Goal: Task Accomplishment & Management: Manage account settings

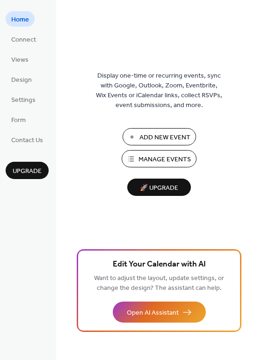
click at [160, 161] on span "Manage Events" at bounding box center [165, 160] width 52 height 10
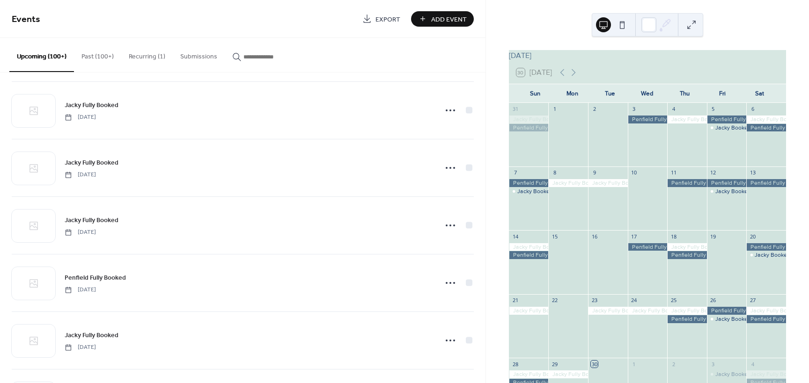
scroll to position [4604, 0]
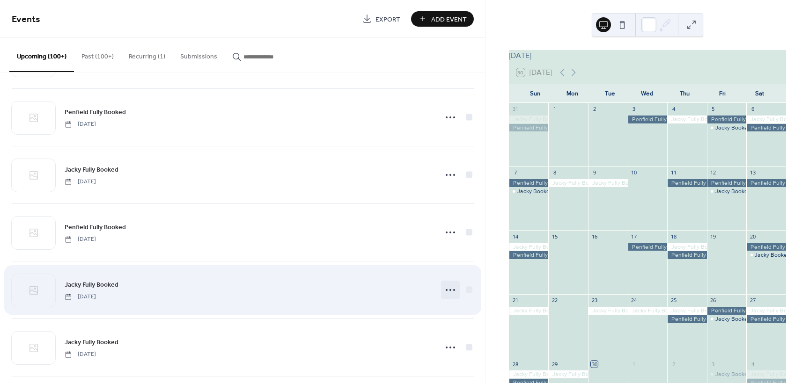
click at [447, 289] on icon at bounding box center [450, 290] width 15 height 15
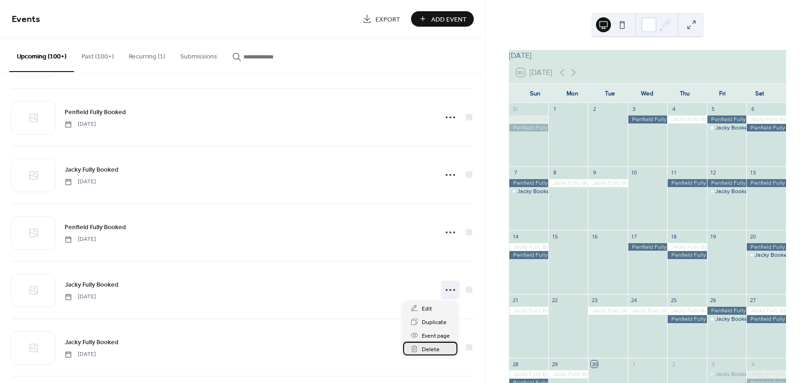
click at [430, 347] on span "Delete" at bounding box center [431, 350] width 18 height 10
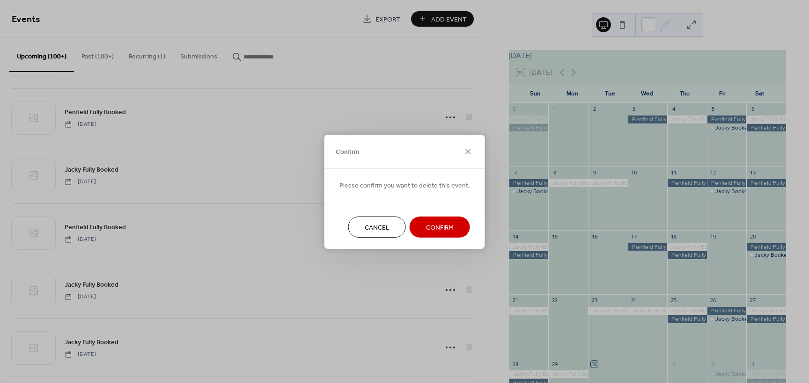
click at [448, 233] on span "Confirm" at bounding box center [440, 228] width 28 height 10
